Goal: Task Accomplishment & Management: Use online tool/utility

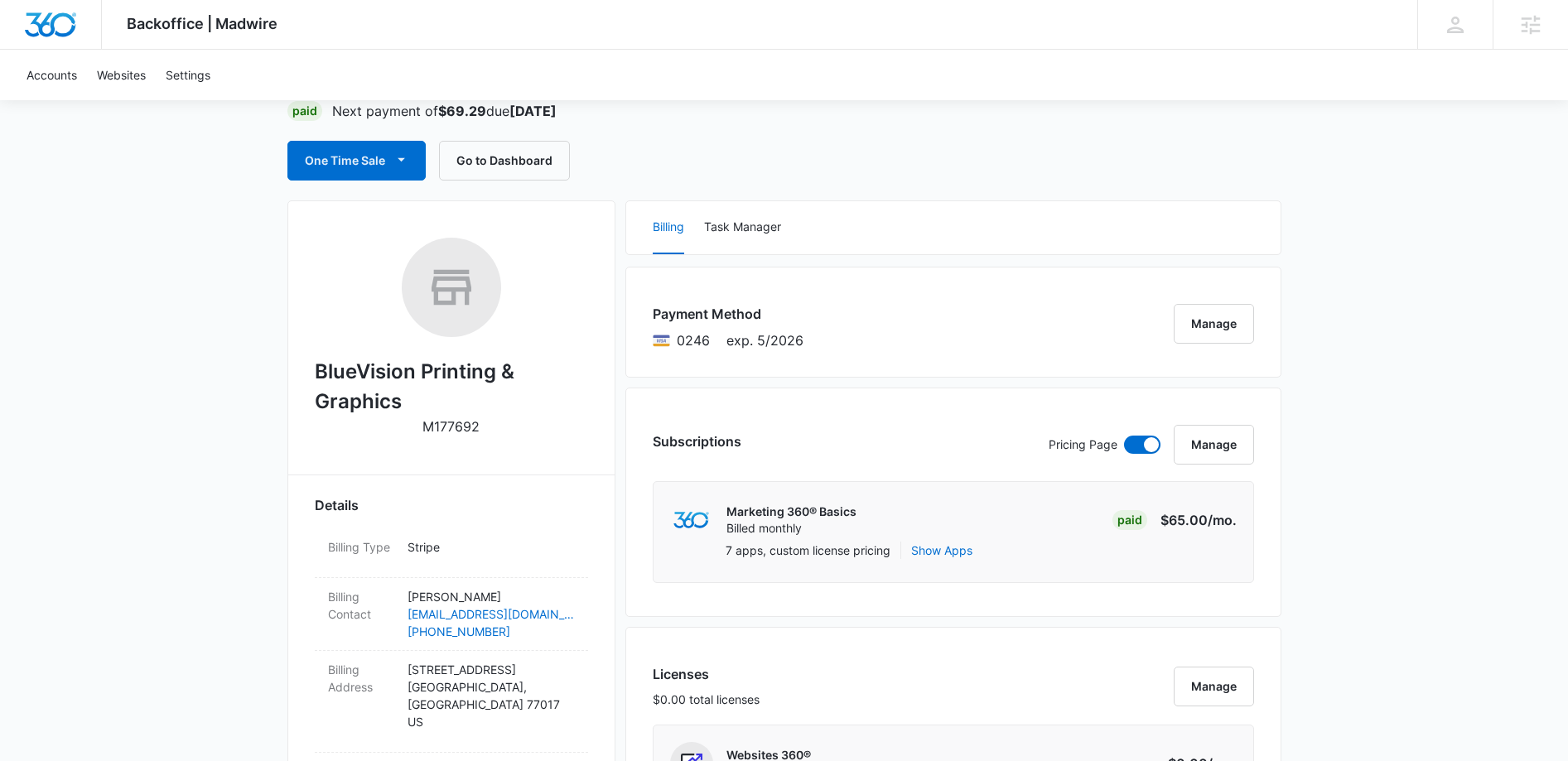
scroll to position [130, 0]
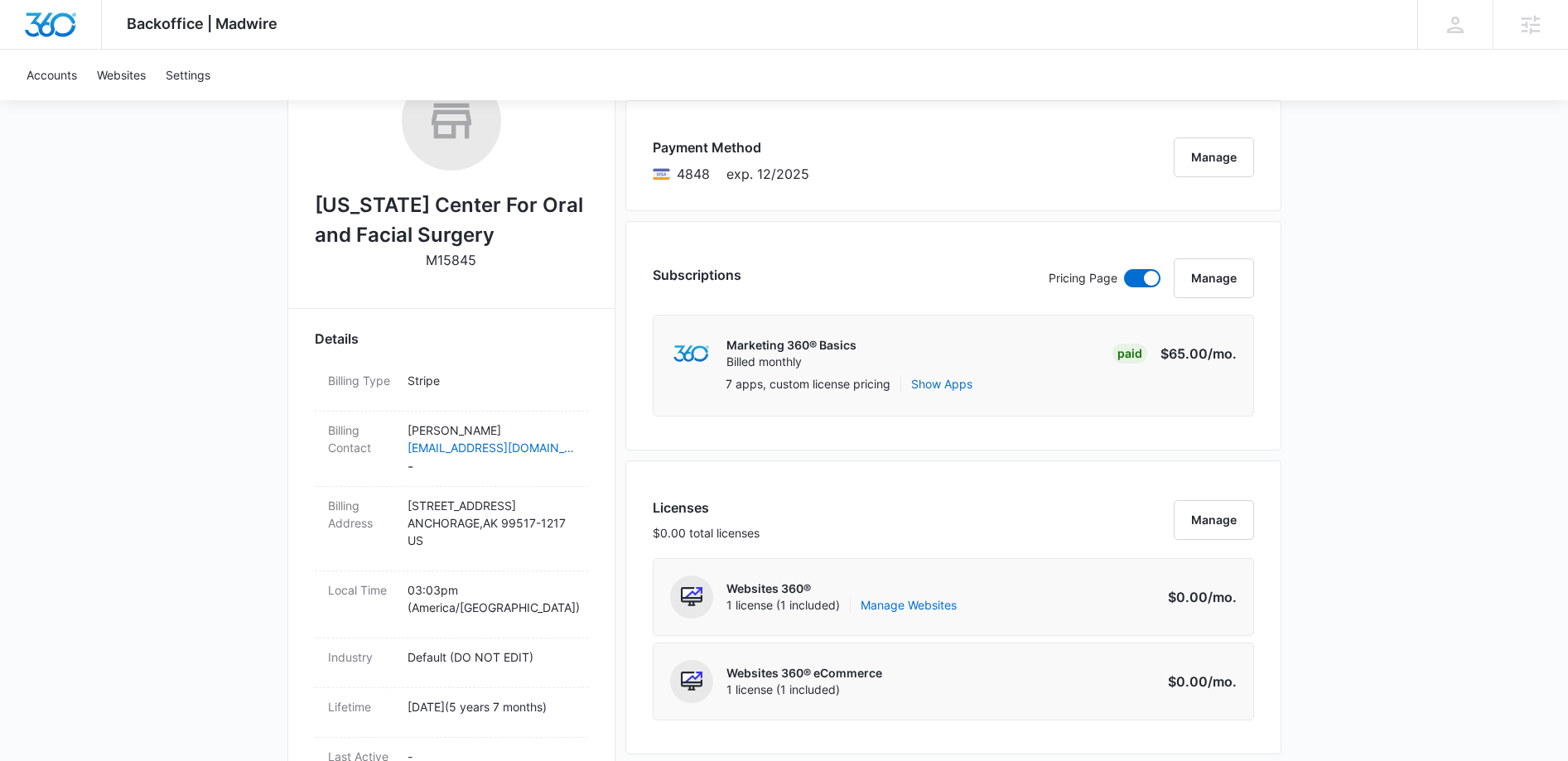
scroll to position [347, 0]
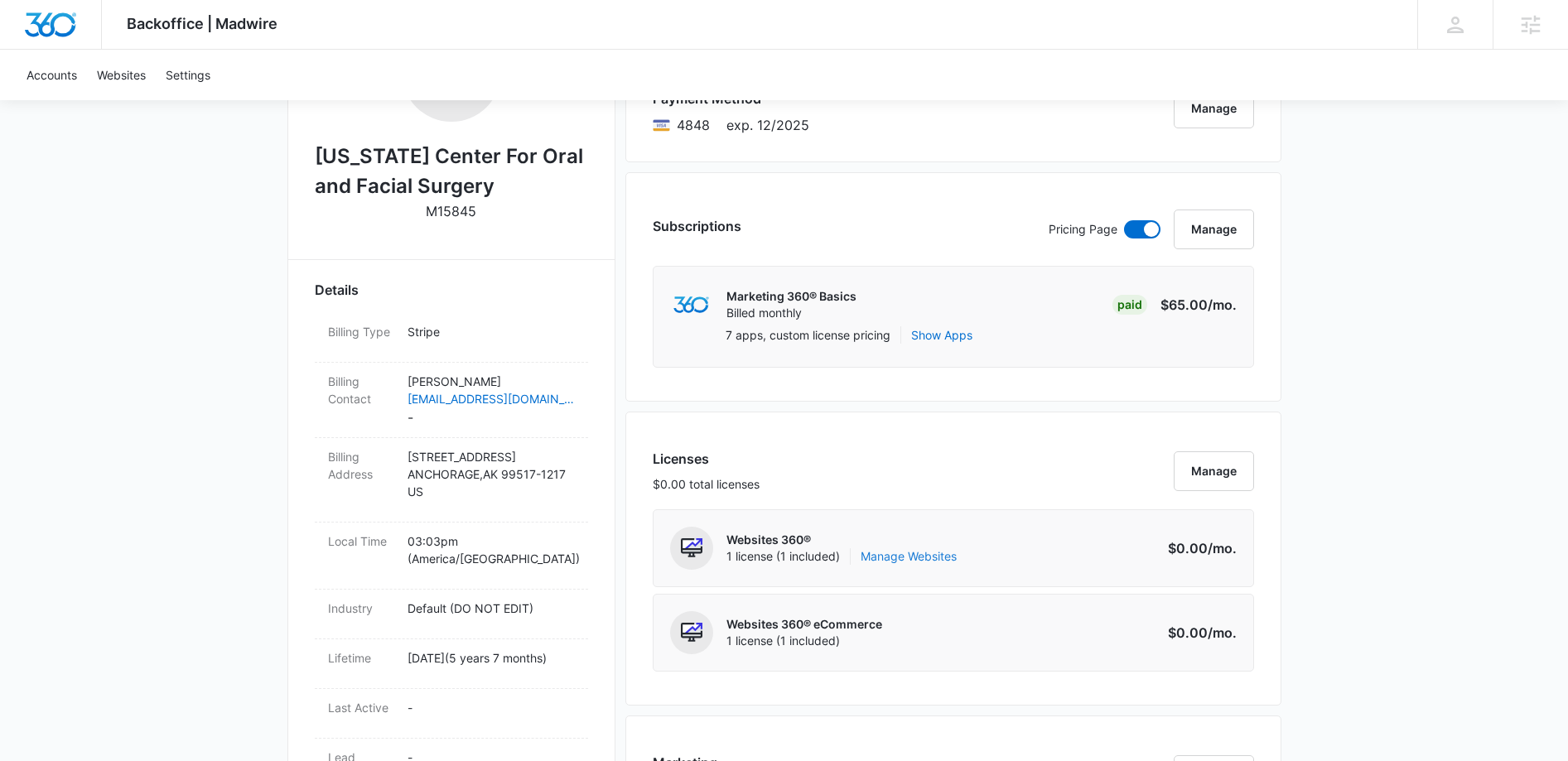
click at [934, 557] on link "Manage Websites" at bounding box center [908, 556] width 96 height 17
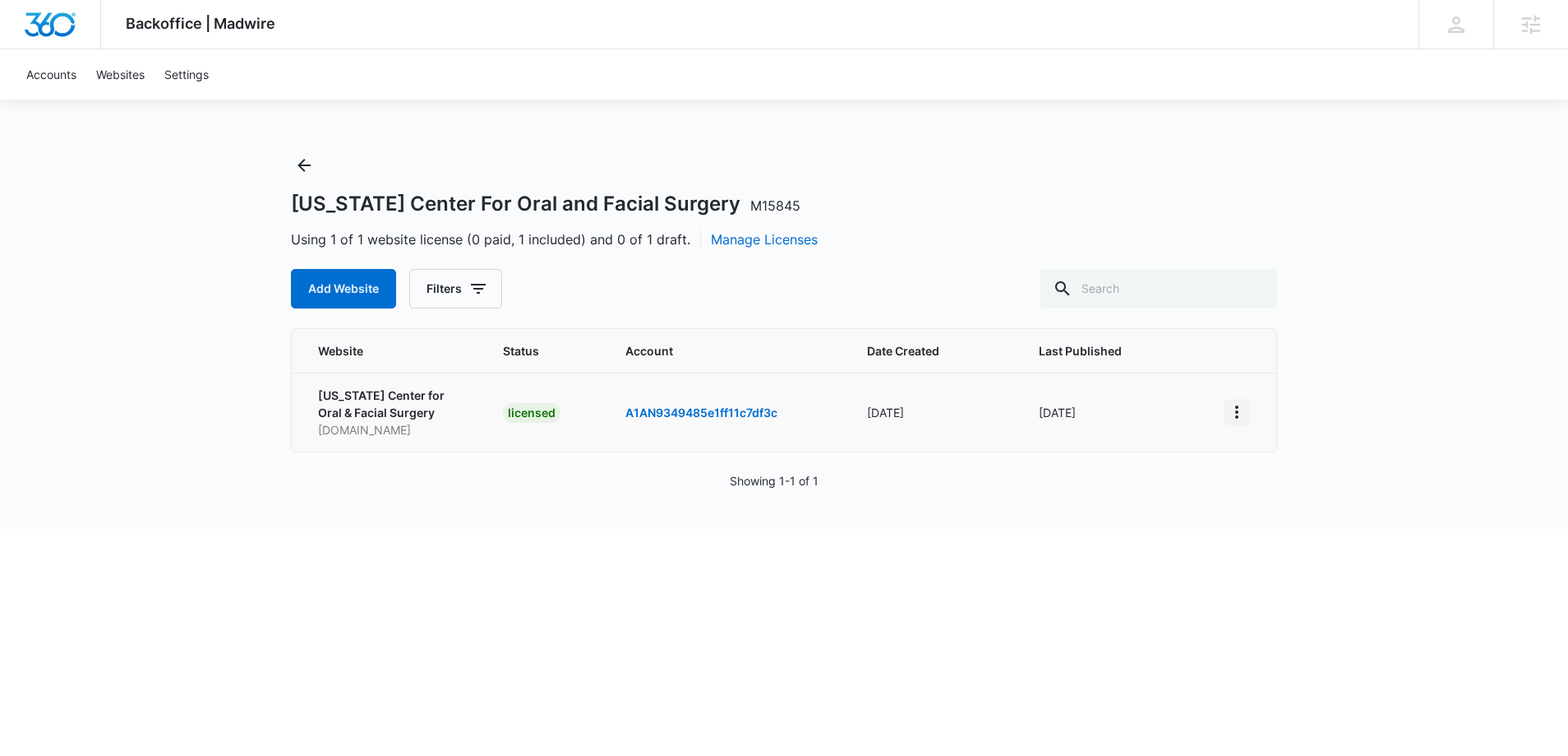
click at [1233, 414] on icon "View More" at bounding box center [1237, 412] width 20 height 20
click at [1267, 481] on link "Edit Website" at bounding box center [1277, 482] width 67 height 14
